Goal: Information Seeking & Learning: Learn about a topic

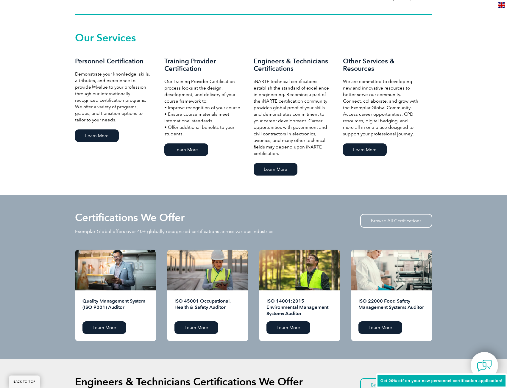
scroll to position [327, 0]
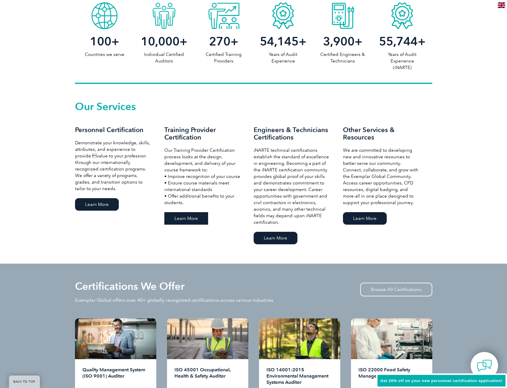
click at [188, 220] on link "Learn More" at bounding box center [186, 218] width 44 height 13
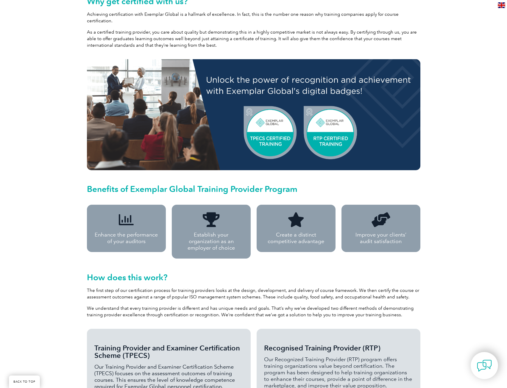
scroll to position [303, 0]
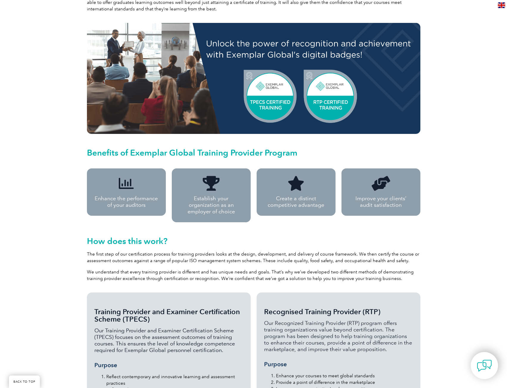
click at [71, 185] on div "Take your courses to the next level with Exemplar Global We are proud to partne…" at bounding box center [253, 221] width 507 height 785
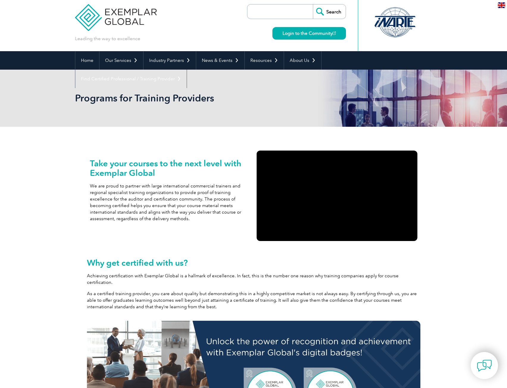
scroll to position [0, 0]
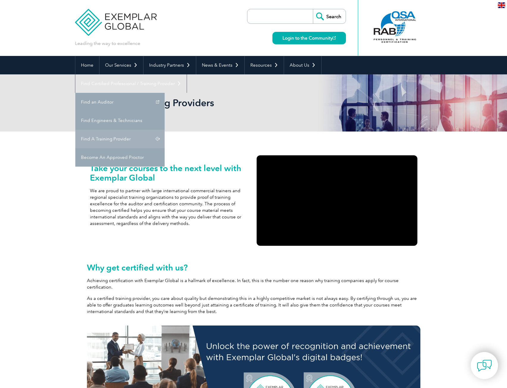
click at [165, 130] on link "Find A Training Provider" at bounding box center [119, 139] width 89 height 18
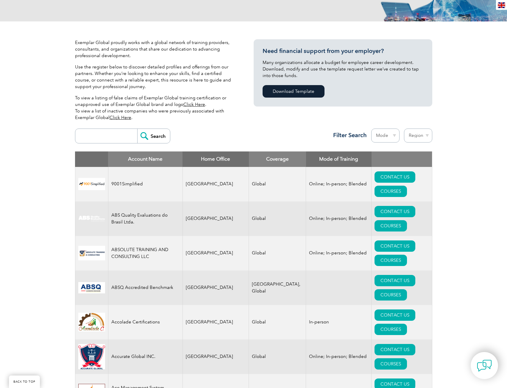
scroll to position [119, 0]
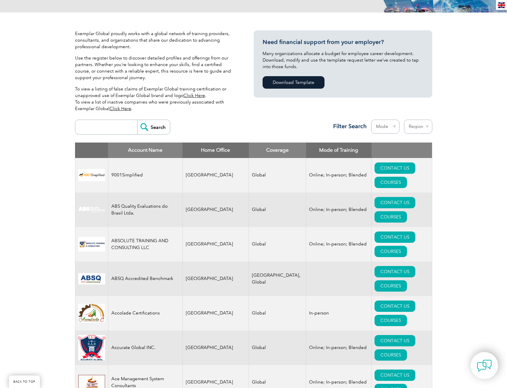
click at [87, 127] on input "search" at bounding box center [107, 127] width 59 height 14
type input "sydney"
click at [141, 124] on input "Search" at bounding box center [153, 127] width 33 height 14
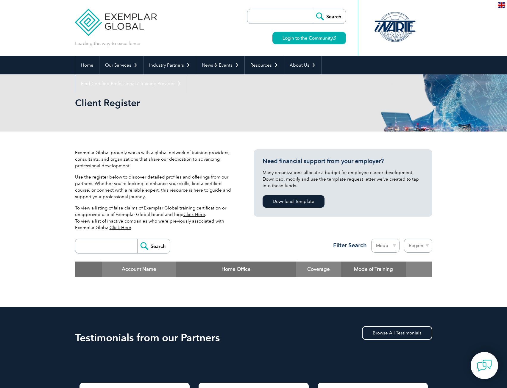
click at [113, 247] on input "search" at bounding box center [107, 246] width 59 height 14
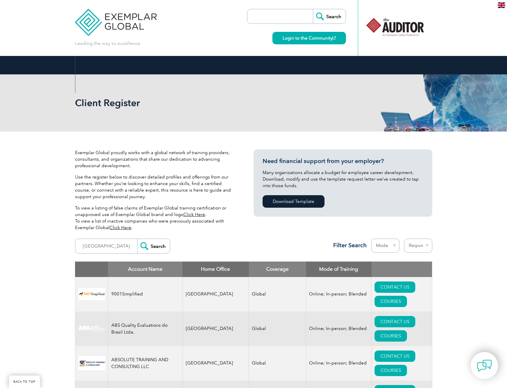
drag, startPoint x: 261, startPoint y: 330, endPoint x: 216, endPoint y: 104, distance: 230.9
click at [111, 249] on input "[GEOGRAPHIC_DATA]" at bounding box center [107, 246] width 59 height 14
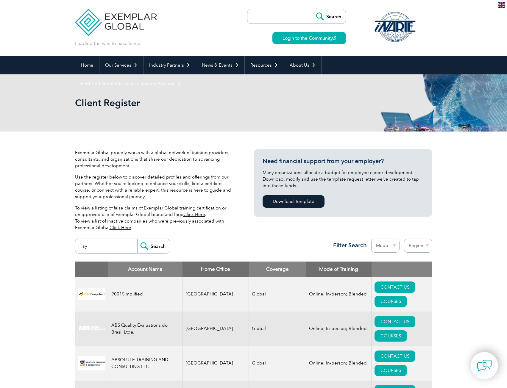
type input "s"
type input "[GEOGRAPHIC_DATA]"
click at [137, 239] on input "Search" at bounding box center [153, 246] width 33 height 14
click at [392, 249] on select "Mode Online In-person Blended" at bounding box center [385, 246] width 28 height 14
select select "In-person"
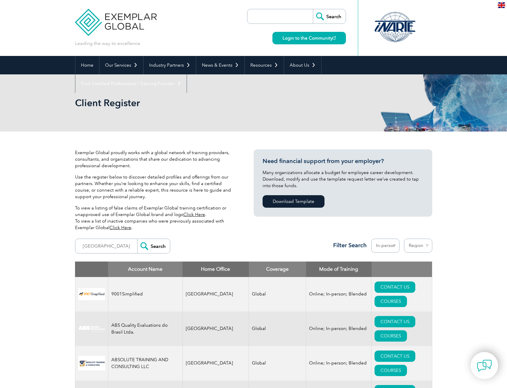
click at [371, 239] on select "Mode Online In-person Blended" at bounding box center [385, 246] width 28 height 14
select select "[GEOGRAPHIC_DATA]"
click at [404, 239] on select "Region [GEOGRAPHIC_DATA] [GEOGRAPHIC_DATA] [GEOGRAPHIC_DATA] [GEOGRAPHIC_DATA] …" at bounding box center [418, 246] width 28 height 14
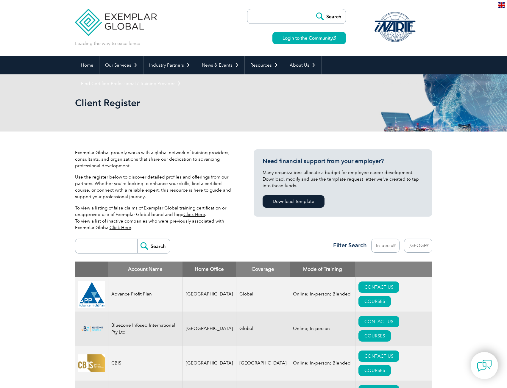
select select "[GEOGRAPHIC_DATA]"
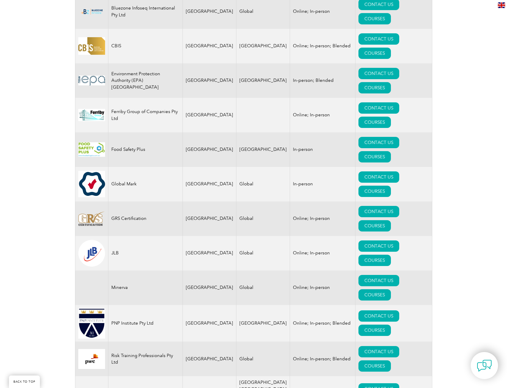
scroll to position [327, 0]
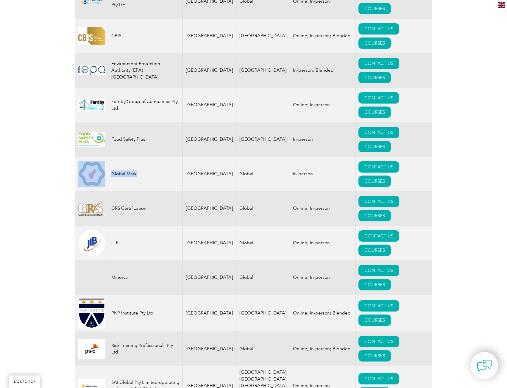
drag, startPoint x: 138, startPoint y: 106, endPoint x: 95, endPoint y: 94, distance: 44.7
click at [95, 157] on tr "Global Mark Australia Global In-person CONTACT US COURSES" at bounding box center [253, 174] width 357 height 35
click at [128, 157] on td "Global Mark" at bounding box center [145, 174] width 74 height 35
click at [116, 157] on td "Global Mark" at bounding box center [145, 174] width 74 height 35
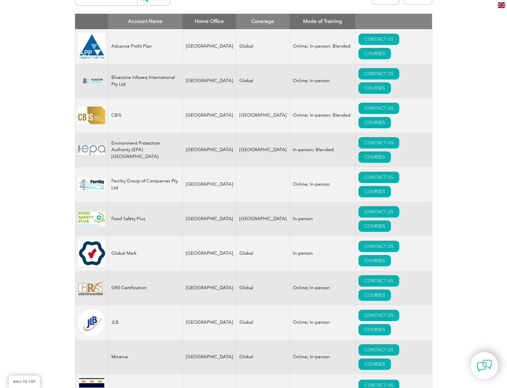
scroll to position [238, 0]
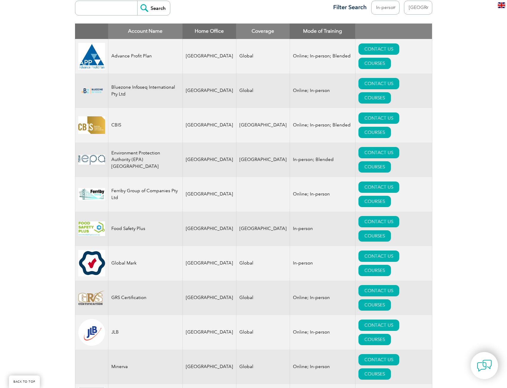
click at [78, 42] on td at bounding box center [91, 56] width 33 height 35
click at [60, 141] on div "Exemplar Global proudly works with a global network of training providers, cons…" at bounding box center [253, 226] width 507 height 666
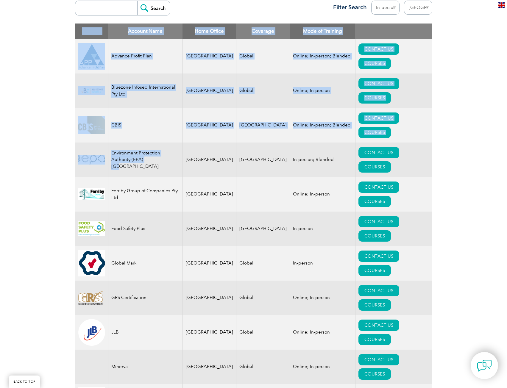
drag, startPoint x: 135, startPoint y: 131, endPoint x: 75, endPoint y: 110, distance: 63.5
click at [75, 110] on table "Account Name Home Office Coverage Mode of Training Advance Profit Plan Australi…" at bounding box center [253, 277] width 357 height 506
drag, startPoint x: 192, startPoint y: 137, endPoint x: 197, endPoint y: 139, distance: 5.6
click at [193, 177] on td "[GEOGRAPHIC_DATA]" at bounding box center [209, 194] width 54 height 35
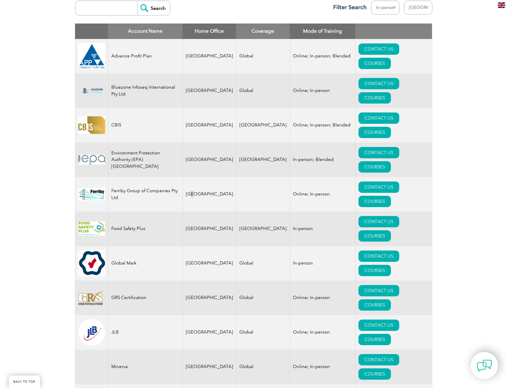
click at [199, 177] on td "[GEOGRAPHIC_DATA]" at bounding box center [209, 194] width 54 height 35
click at [238, 177] on td at bounding box center [263, 194] width 54 height 35
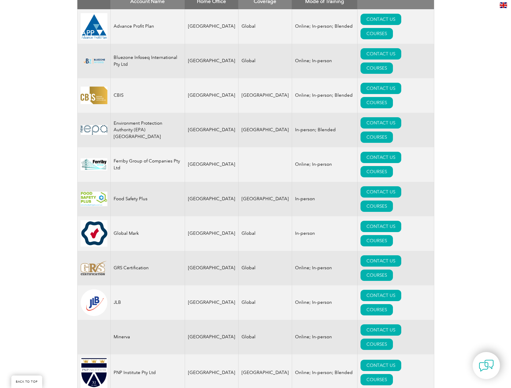
scroll to position [298, 0]
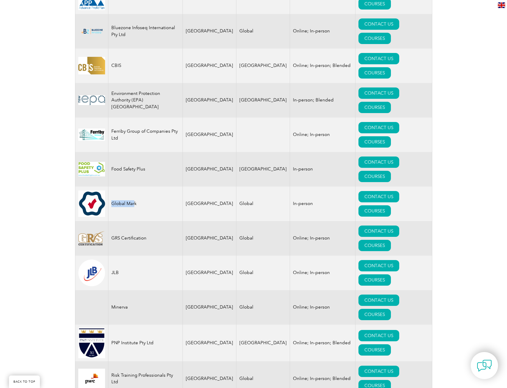
drag, startPoint x: 135, startPoint y: 134, endPoint x: 100, endPoint y: 137, distance: 34.3
click at [86, 187] on tr "Global Mark Australia Global In-person CONTACT US COURSES" at bounding box center [253, 204] width 357 height 35
click at [391, 205] on link "COURSES" at bounding box center [374, 210] width 32 height 11
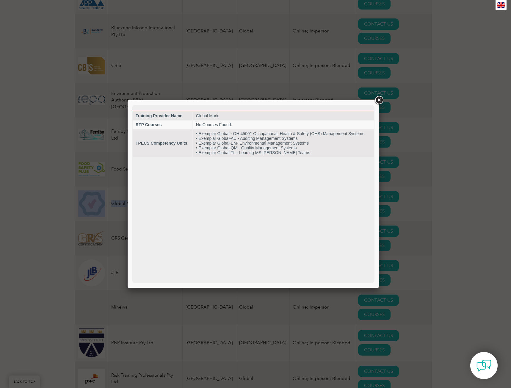
scroll to position [0, 0]
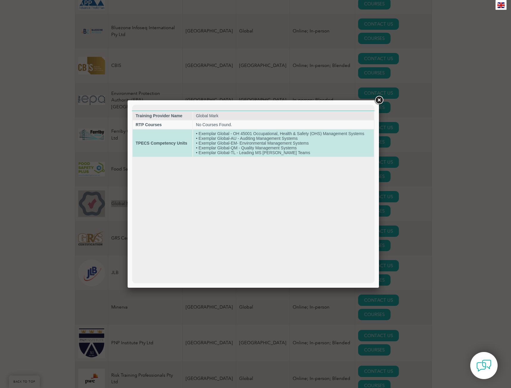
click at [216, 142] on td "• Exemplar Global - OH 45001 Occupational, Health & Safety (OHS) Management Sys…" at bounding box center [283, 143] width 181 height 27
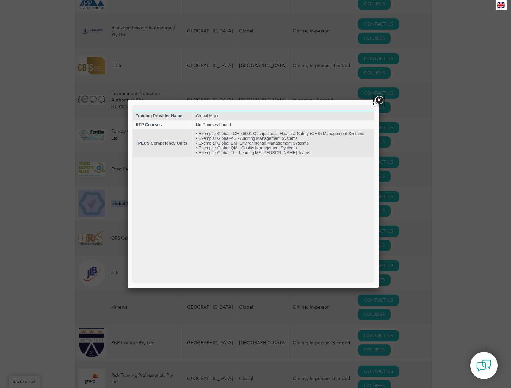
click at [381, 102] on link at bounding box center [379, 100] width 11 height 11
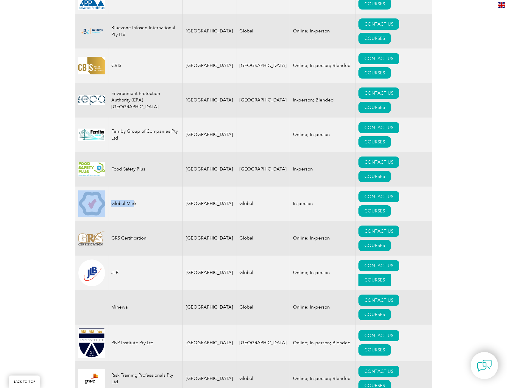
click at [391, 274] on link "COURSES" at bounding box center [374, 279] width 32 height 11
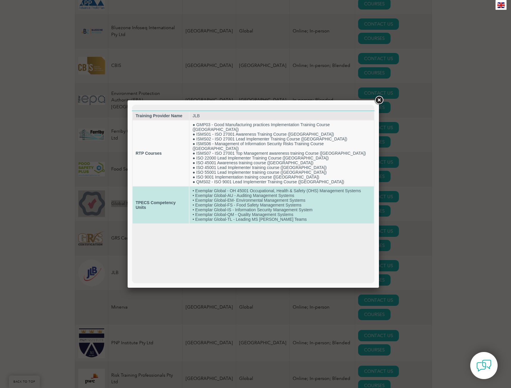
click at [230, 193] on td "• Exemplar Global - OH 45001 Occupational, Health & Safety (OHS) Management Sys…" at bounding box center [282, 205] width 185 height 37
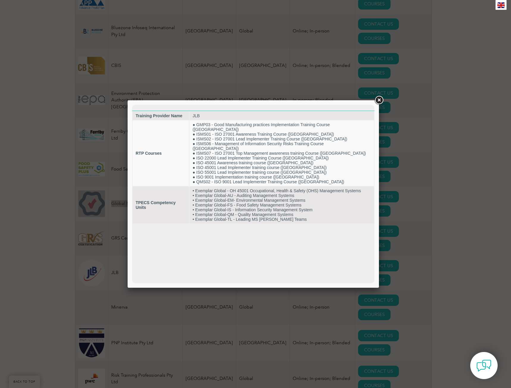
click at [283, 224] on html "Training Provider Name JLB RTP Courses ● GMP03 - Good Manufacturing practices I…" at bounding box center [253, 164] width 243 height 119
click at [380, 100] on link at bounding box center [379, 100] width 11 height 11
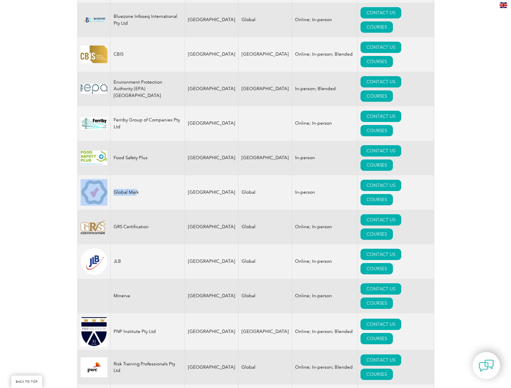
scroll to position [327, 0]
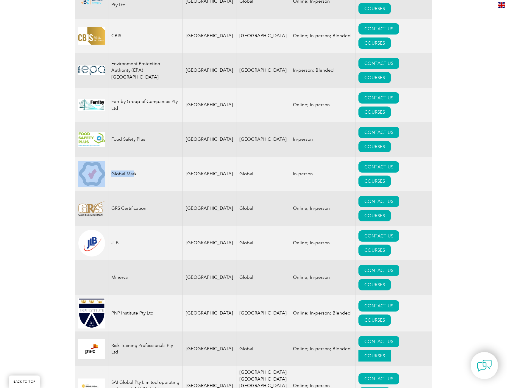
click at [391, 350] on link "COURSES" at bounding box center [374, 355] width 32 height 11
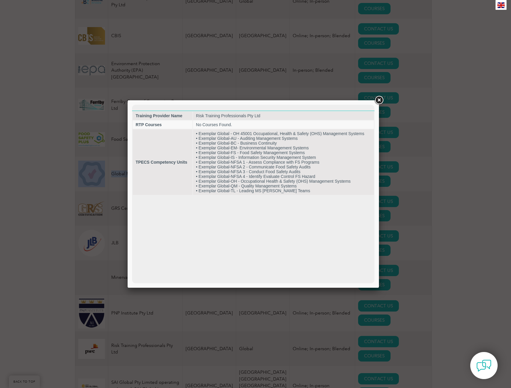
scroll to position [0, 0]
click at [380, 101] on link at bounding box center [379, 100] width 11 height 11
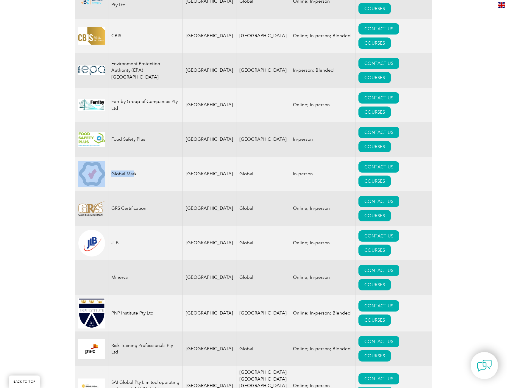
click at [390, 388] on link "COURSES" at bounding box center [374, 393] width 32 height 11
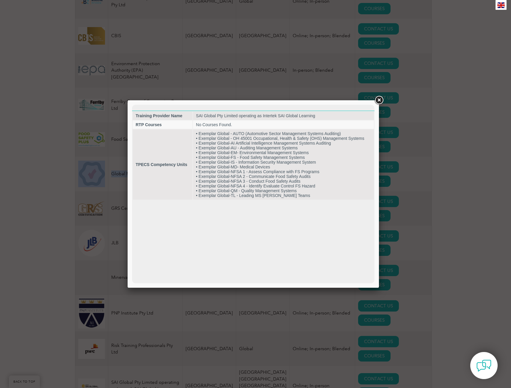
click at [383, 98] on link at bounding box center [379, 100] width 11 height 11
